Goal: Check status: Check status

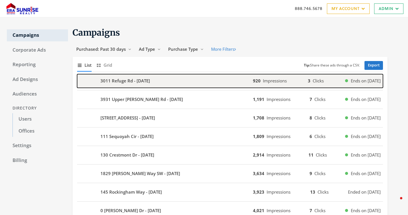
click at [131, 84] on div "3011 Refuge Rd - [DATE]" at bounding box center [165, 81] width 176 height 14
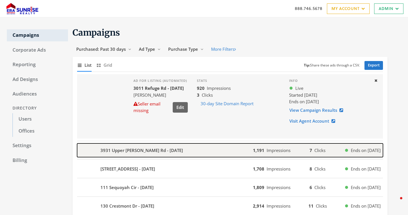
click at [141, 151] on b "3931 Upper [PERSON_NAME] Rd - [DATE]" at bounding box center [141, 150] width 83 height 7
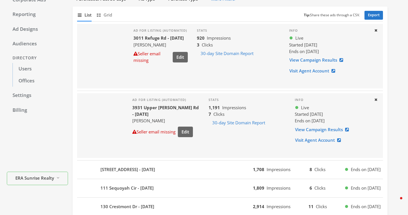
scroll to position [77, 0]
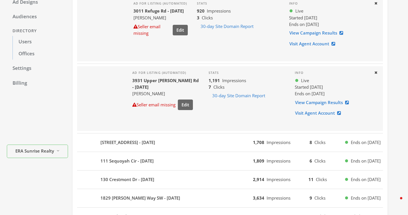
click at [141, 152] on div "111 Sequoyah Cir - [DATE] 1,809 Impressions 6 Clicks Ends on [DATE]" at bounding box center [230, 161] width 306 height 19
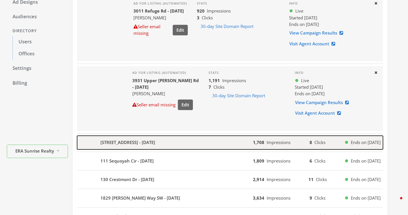
click at [141, 143] on b "[STREET_ADDRESS] - [DATE]" at bounding box center [127, 142] width 55 height 7
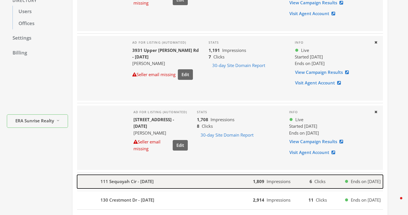
click at [140, 181] on b "111 Sequoyah Cir - [DATE]" at bounding box center [126, 181] width 53 height 7
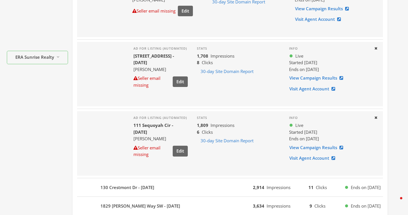
scroll to position [183, 0]
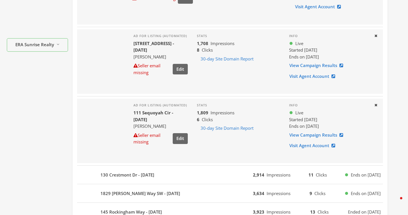
click at [138, 159] on div "Ad for listing (automated) 111 Sequoyah Cir - [DATE] [PERSON_NAME] Seller email…" at bounding box center [160, 130] width 63 height 64
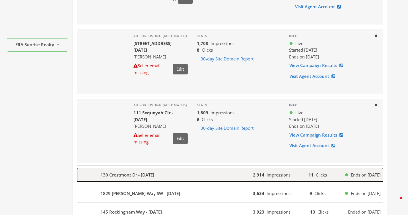
click at [138, 178] on b "130 Crestmont Dr - [DATE]" at bounding box center [127, 174] width 54 height 7
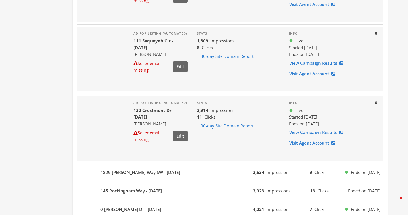
scroll to position [296, 0]
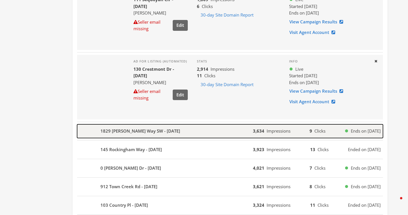
click at [139, 130] on b "1829 [PERSON_NAME] Way SW - [DATE]" at bounding box center [140, 131] width 80 height 7
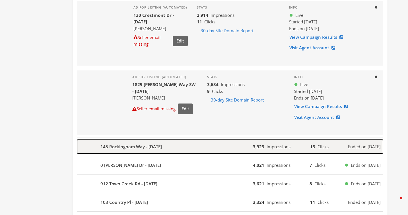
click at [142, 152] on div "145 Rockingham Way - [DATE]" at bounding box center [165, 146] width 176 height 14
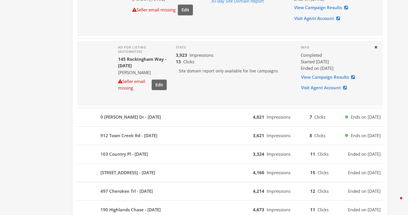
scroll to position [460, 0]
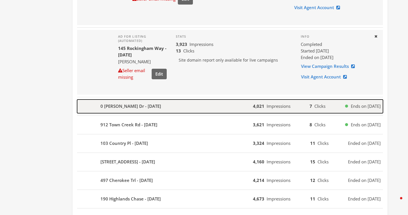
click at [145, 111] on div "0 [PERSON_NAME] Dr - [DATE]" at bounding box center [165, 106] width 176 height 14
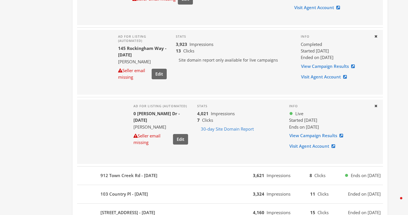
scroll to position [494, 0]
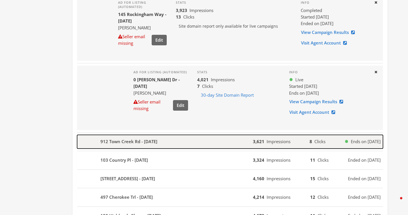
click at [144, 141] on b "912 Town Creek Rd - [DATE]" at bounding box center [128, 141] width 57 height 7
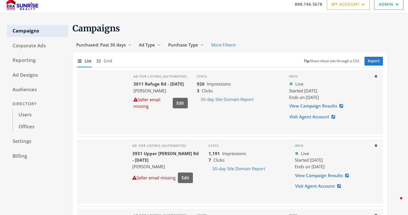
scroll to position [0, 0]
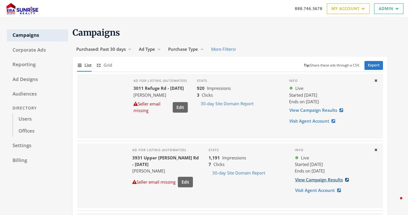
click at [301, 180] on link "View Campaign Results" at bounding box center [324, 179] width 58 height 11
click at [36, 117] on link "Users" at bounding box center [41, 119] width 56 height 12
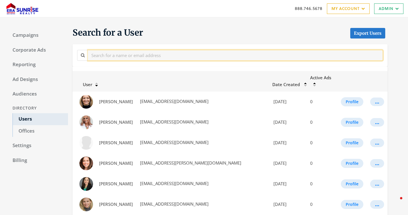
click at [124, 55] on input "text" at bounding box center [235, 55] width 295 height 11
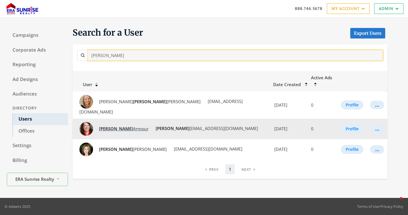
type input "[PERSON_NAME]"
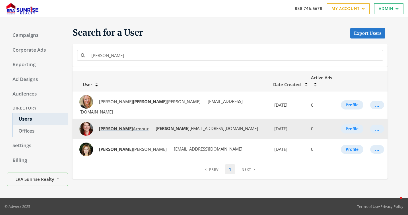
click at [115, 126] on span "[PERSON_NAME]" at bounding box center [124, 129] width 50 height 6
